Goal: Transaction & Acquisition: Purchase product/service

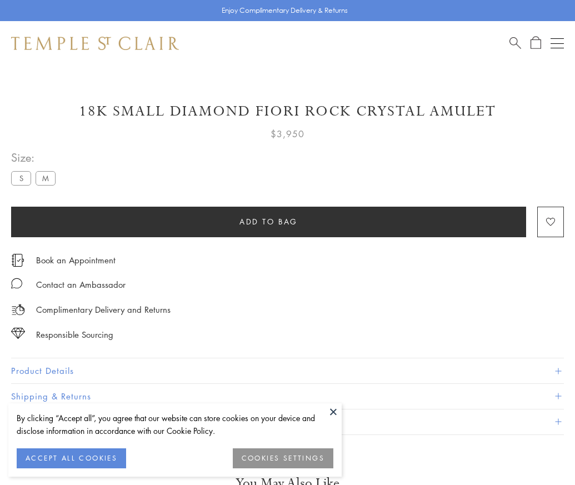
click at [269, 221] on span "Add to bag" at bounding box center [269, 222] width 58 height 12
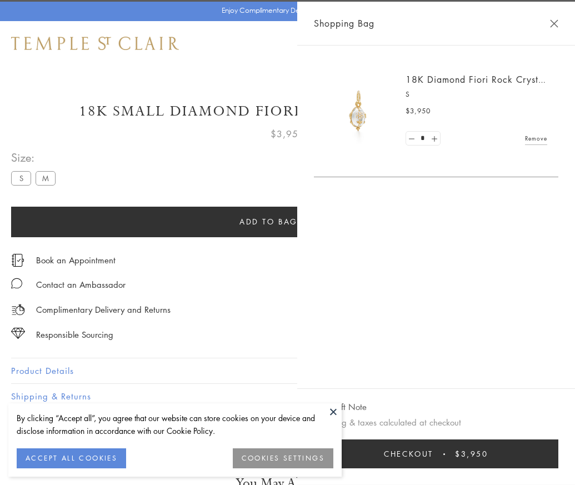
click at [545, 463] on button "Checkout $3,950" at bounding box center [436, 454] width 245 height 29
